Goal: Task Accomplishment & Management: Use online tool/utility

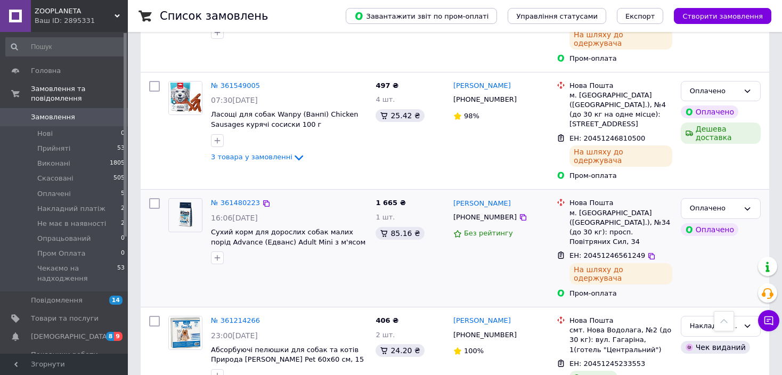
scroll to position [426, 0]
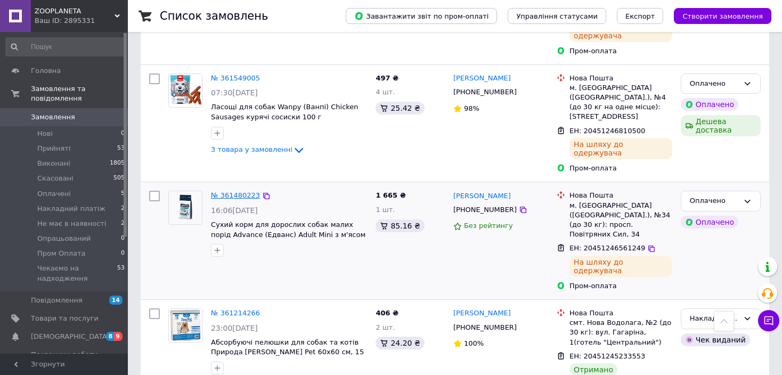
click at [239, 191] on link "№ 361480223" at bounding box center [235, 195] width 49 height 8
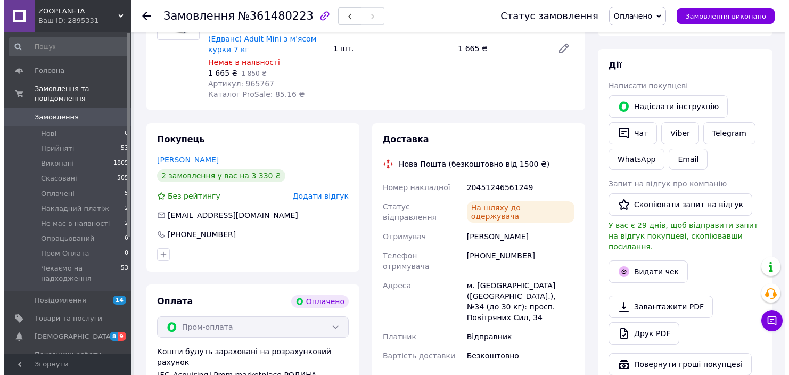
scroll to position [141, 0]
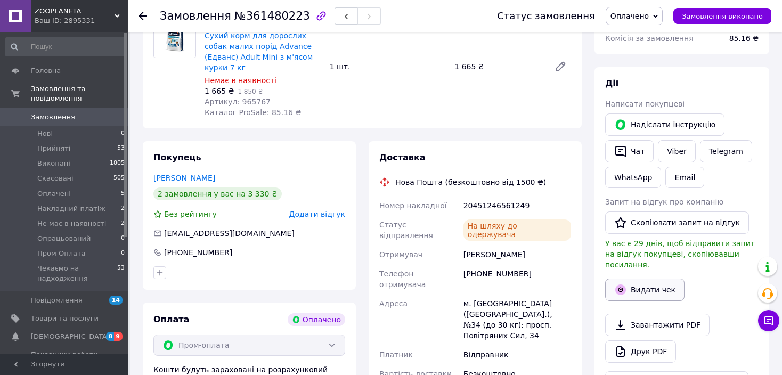
click at [658, 278] on button "Видати чек" at bounding box center [644, 289] width 79 height 22
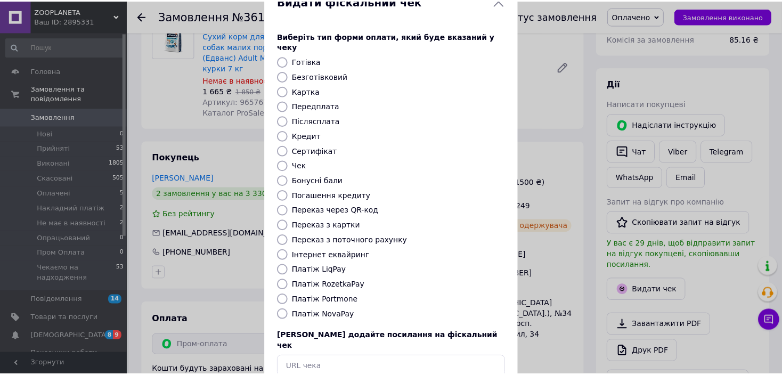
scroll to position [53, 0]
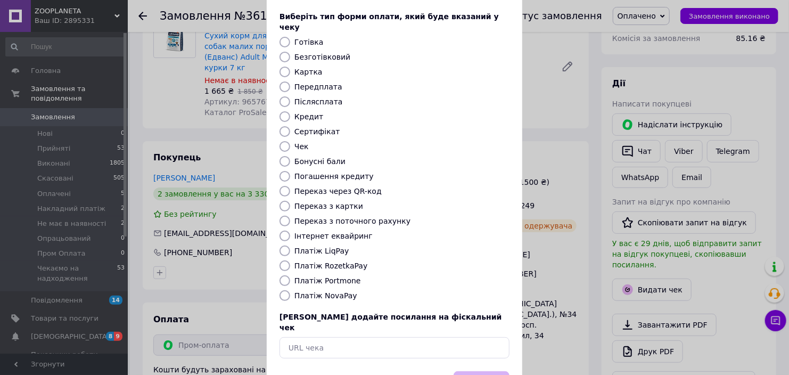
click at [340, 261] on label "Платіж RozetkaPay" at bounding box center [330, 265] width 73 height 9
click at [290, 260] on input "Платіж RozetkaPay" at bounding box center [285, 265] width 11 height 11
radio input "true"
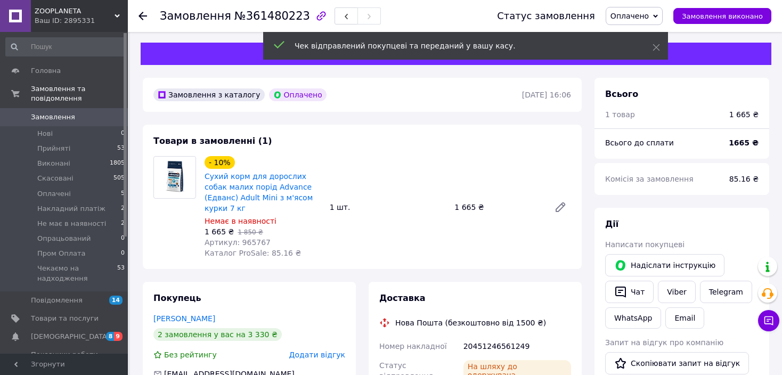
scroll to position [0, 0]
click at [142, 13] on use at bounding box center [142, 16] width 9 height 9
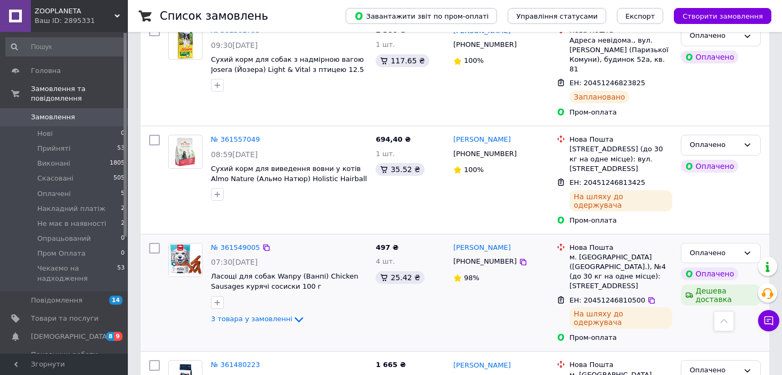
scroll to position [266, 0]
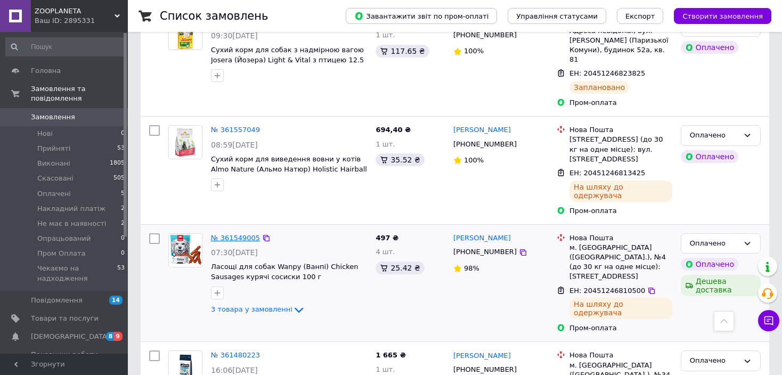
click at [240, 234] on link "№ 361549005" at bounding box center [235, 238] width 49 height 8
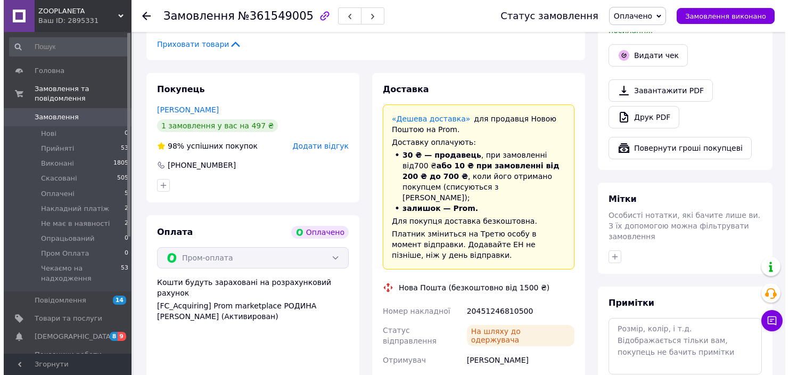
scroll to position [362, 0]
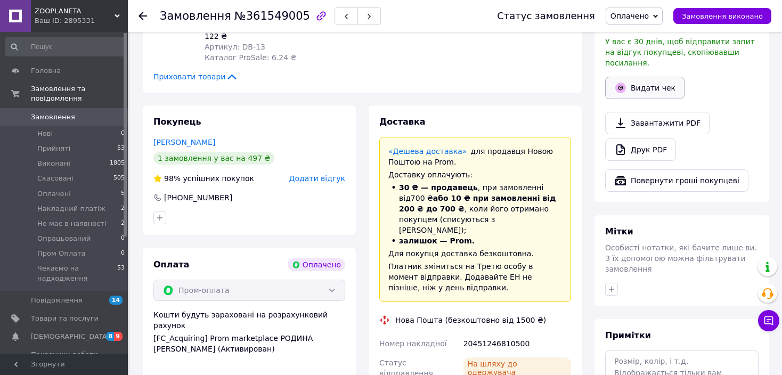
click at [636, 81] on button "Видати чек" at bounding box center [644, 88] width 79 height 22
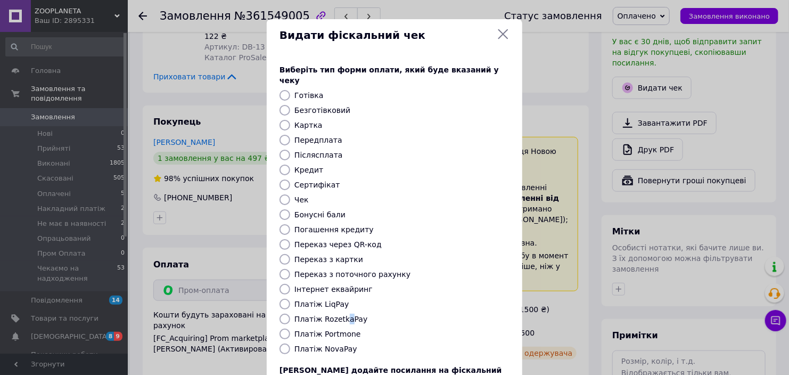
click at [343, 315] on label "Платіж RozetkaPay" at bounding box center [330, 319] width 73 height 9
click at [284, 314] on input "Платіж RozetkaPay" at bounding box center [285, 319] width 11 height 11
radio input "true"
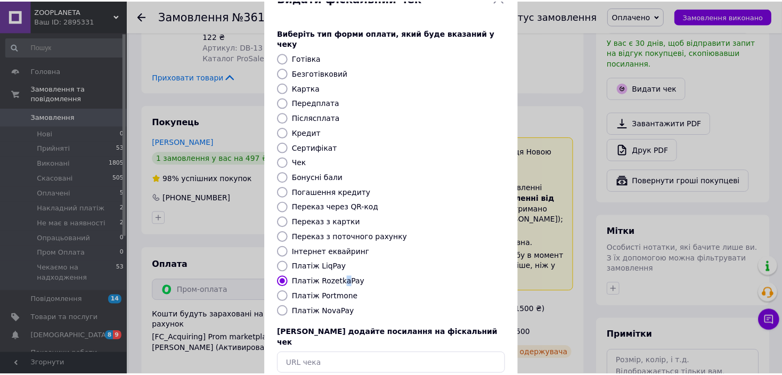
scroll to position [82, 0]
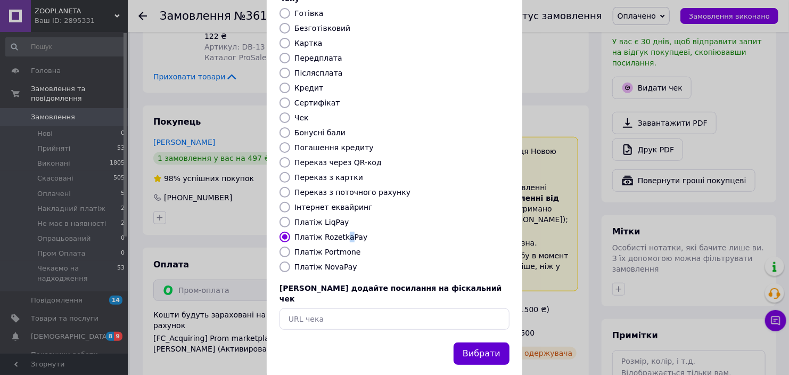
click at [479, 342] on button "Вибрати" at bounding box center [482, 353] width 56 height 23
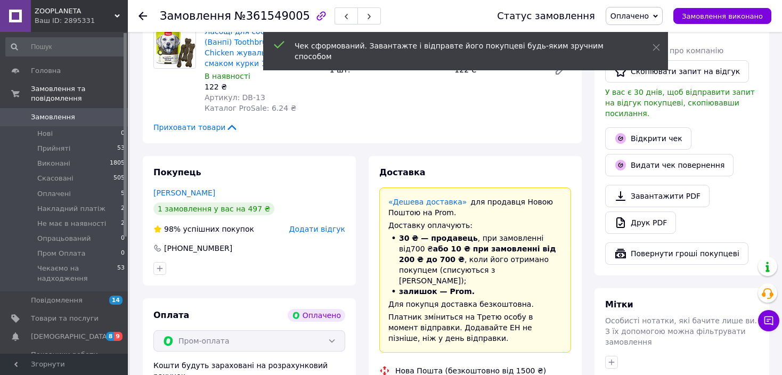
scroll to position [255, 0]
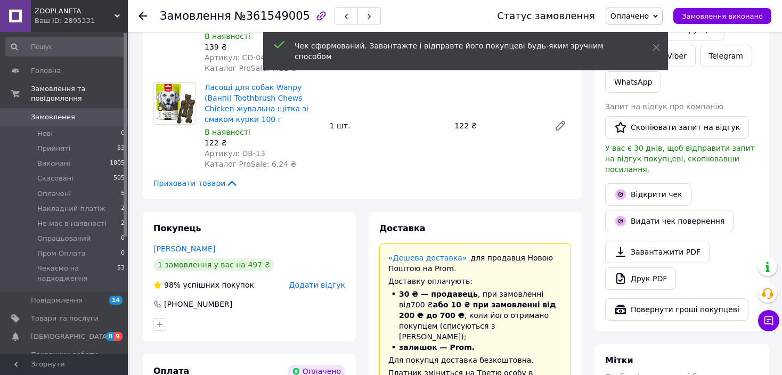
click at [142, 14] on icon at bounding box center [142, 16] width 9 height 9
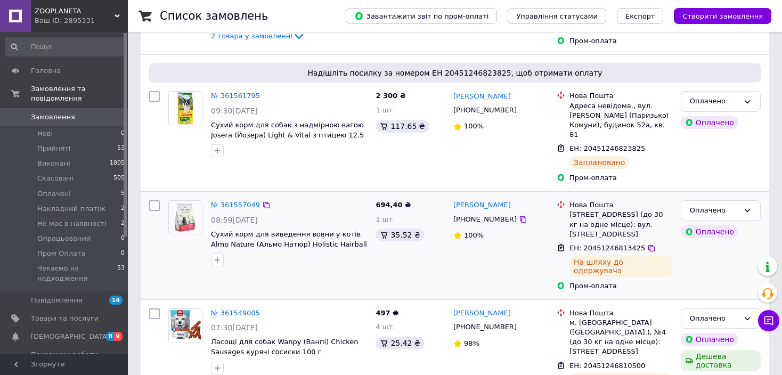
scroll to position [213, 0]
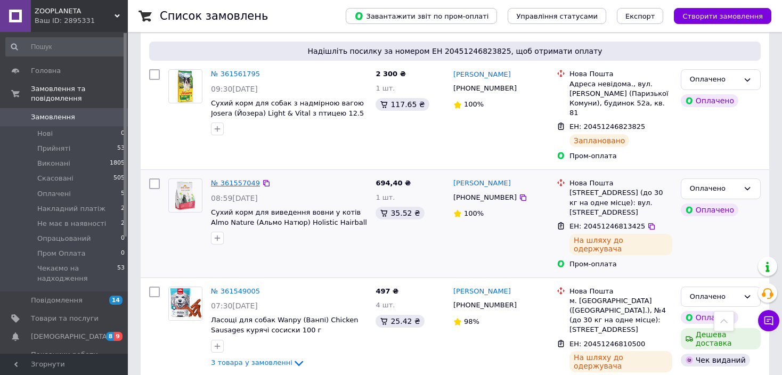
click at [236, 179] on link "№ 361557049" at bounding box center [235, 183] width 49 height 8
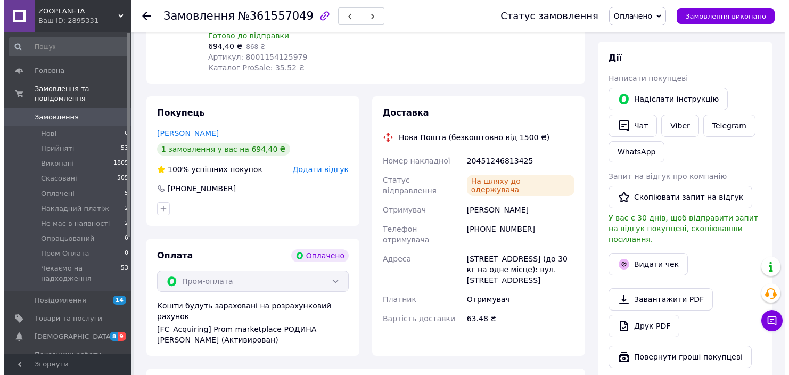
scroll to position [213, 0]
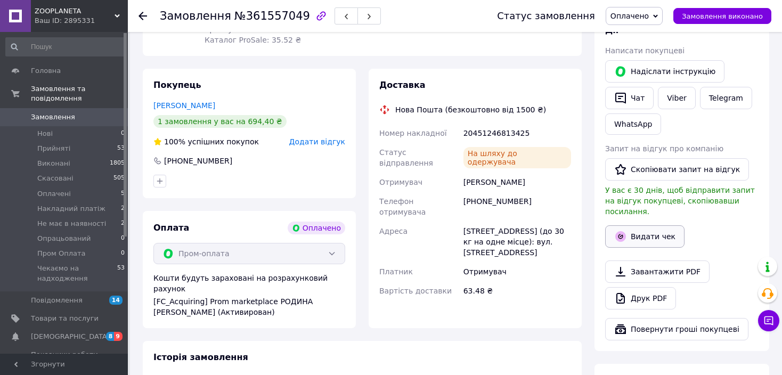
click at [643, 225] on button "Видати чек" at bounding box center [644, 236] width 79 height 22
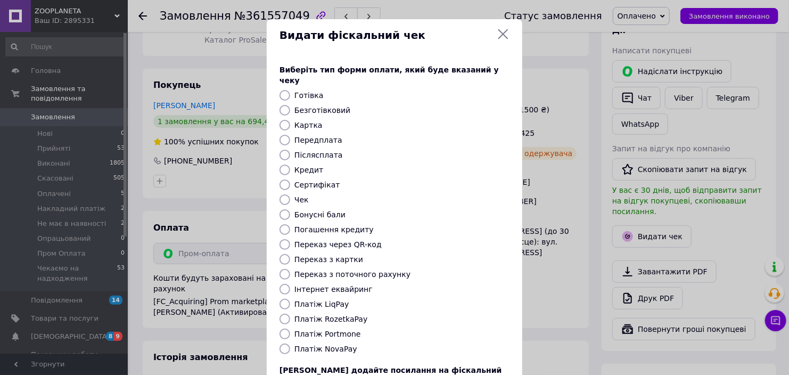
click at [348, 315] on label "Платіж RozetkaPay" at bounding box center [330, 319] width 73 height 9
click at [290, 314] on input "Платіж RozetkaPay" at bounding box center [285, 319] width 11 height 11
radio input "true"
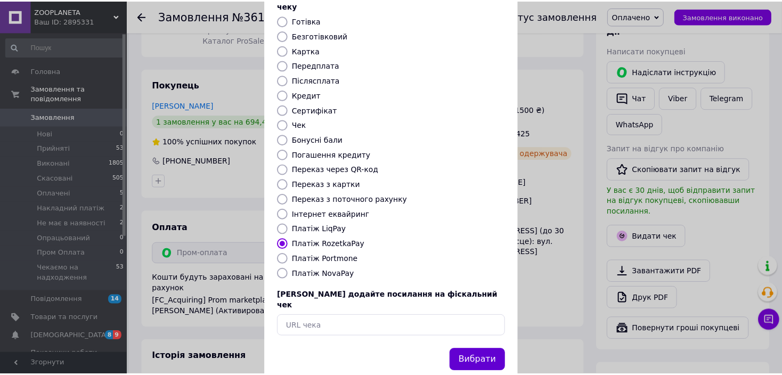
scroll to position [82, 0]
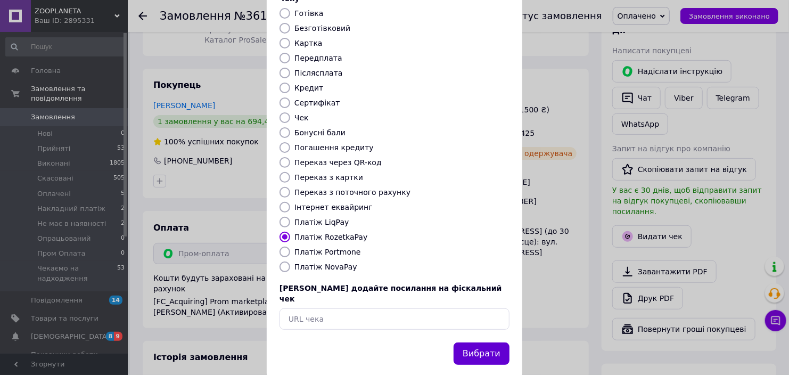
click at [495, 342] on button "Вибрати" at bounding box center [482, 353] width 56 height 23
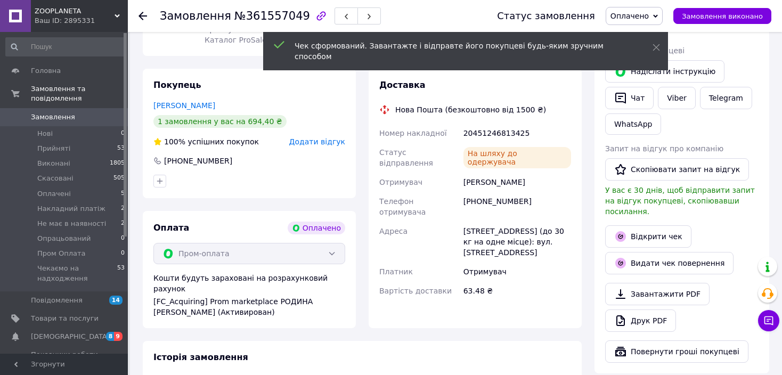
click at [140, 15] on use at bounding box center [142, 16] width 9 height 9
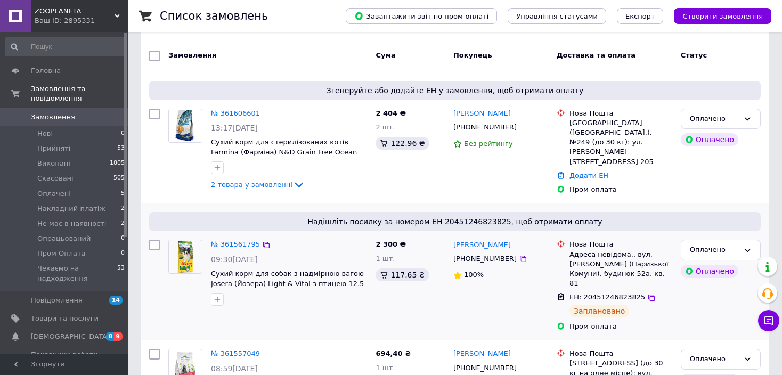
scroll to position [106, 0]
